Goal: Find specific page/section: Find specific page/section

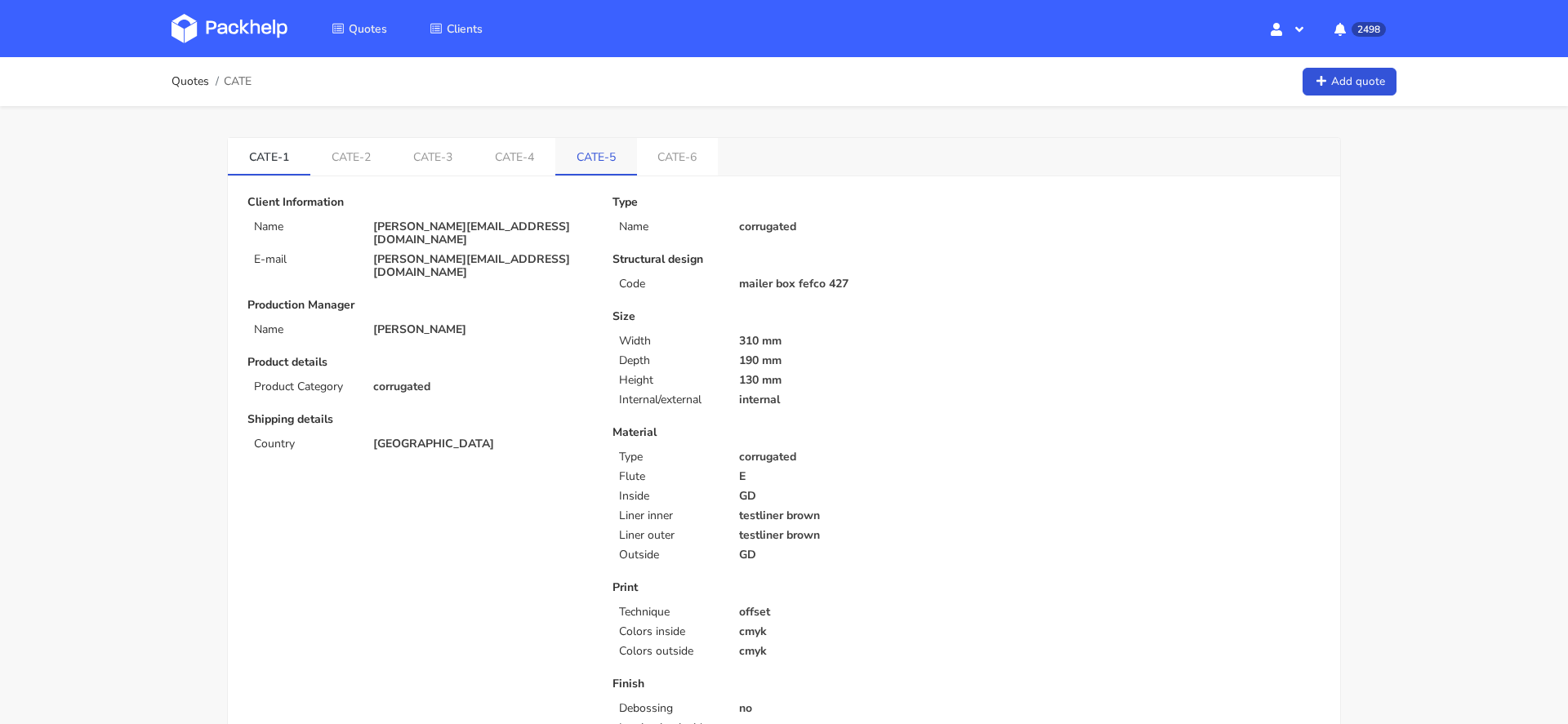
click at [607, 169] on link "CATE-5" at bounding box center [596, 156] width 82 height 36
click at [682, 162] on link "CATE-6" at bounding box center [682, 156] width 82 height 36
click at [600, 159] on link "CATE-5" at bounding box center [599, 156] width 83 height 36
click at [596, 150] on link "CATE-5" at bounding box center [596, 156] width 82 height 36
